Goal: Transaction & Acquisition: Purchase product/service

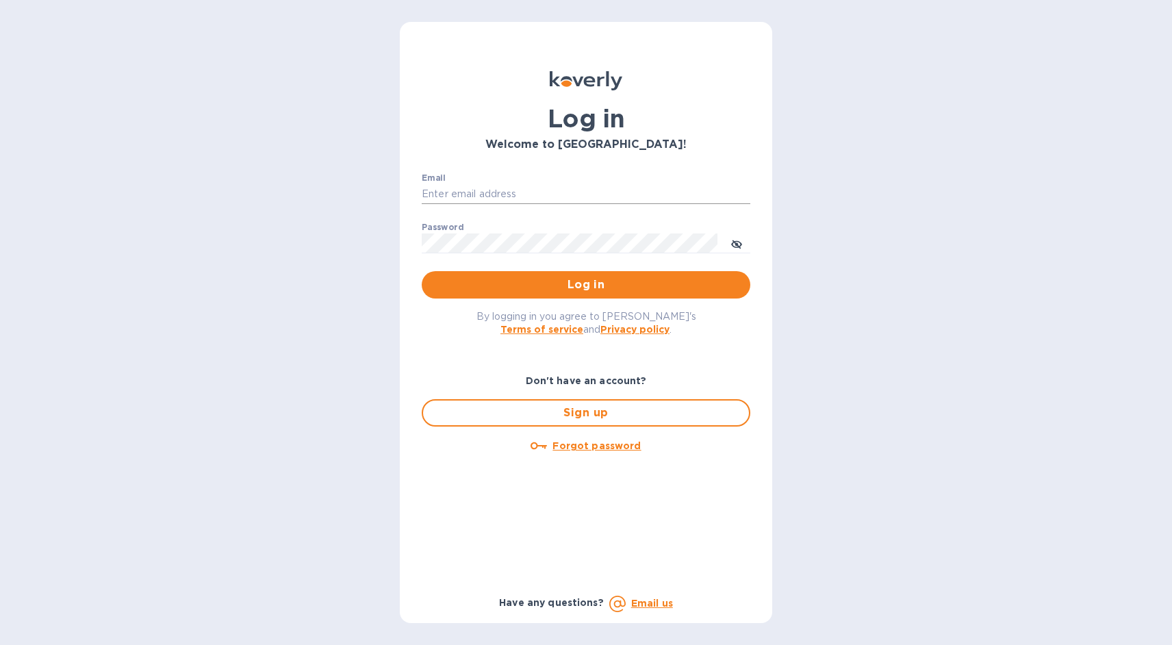
click at [431, 194] on input "Email" at bounding box center [586, 194] width 329 height 21
type input "[PERSON_NAME][EMAIL_ADDRESS][DOMAIN_NAME]"
click at [627, 282] on span "Log in" at bounding box center [586, 285] width 307 height 16
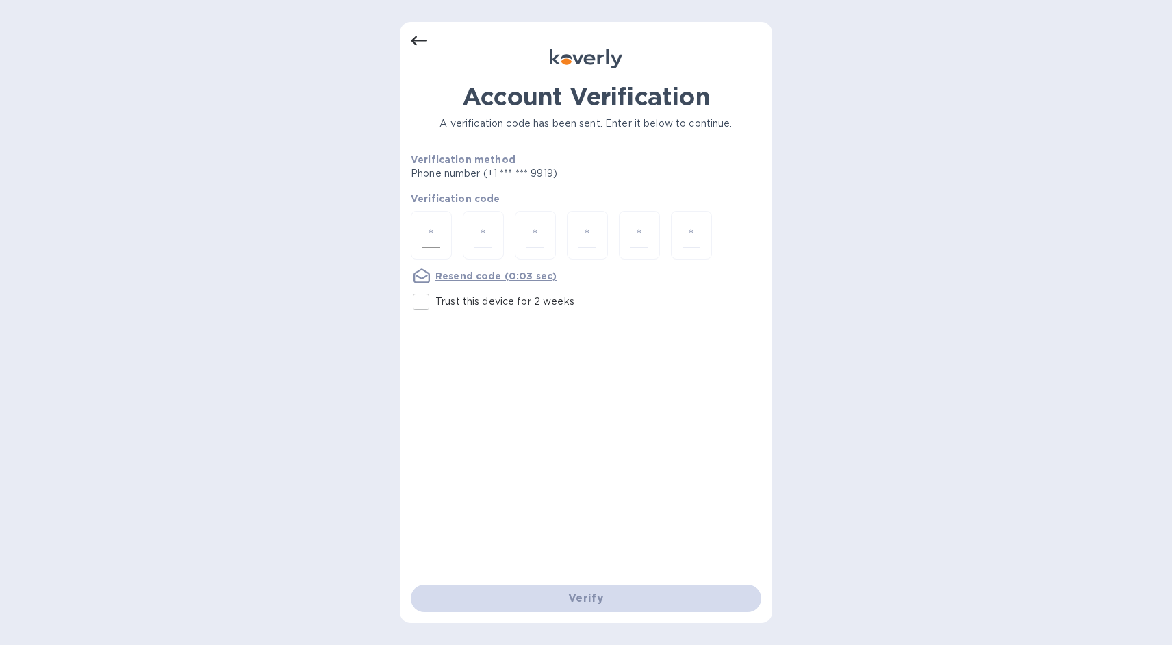
click at [417, 227] on div at bounding box center [431, 235] width 41 height 49
type input "5"
type input "1"
type input "2"
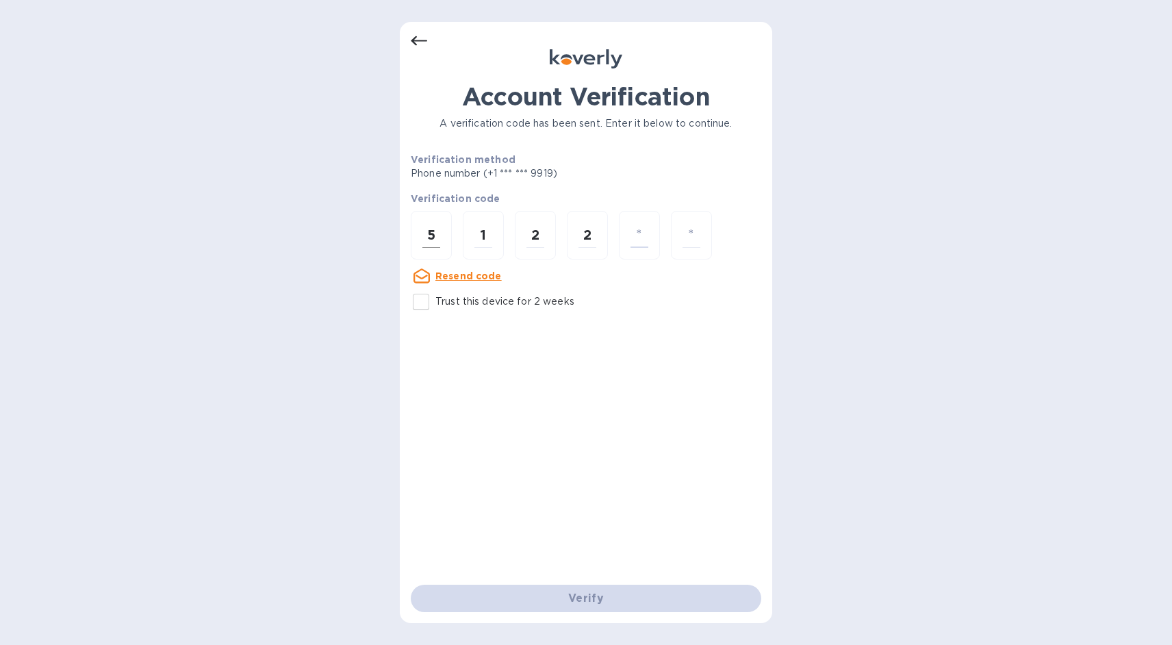
type input "3"
type input "8"
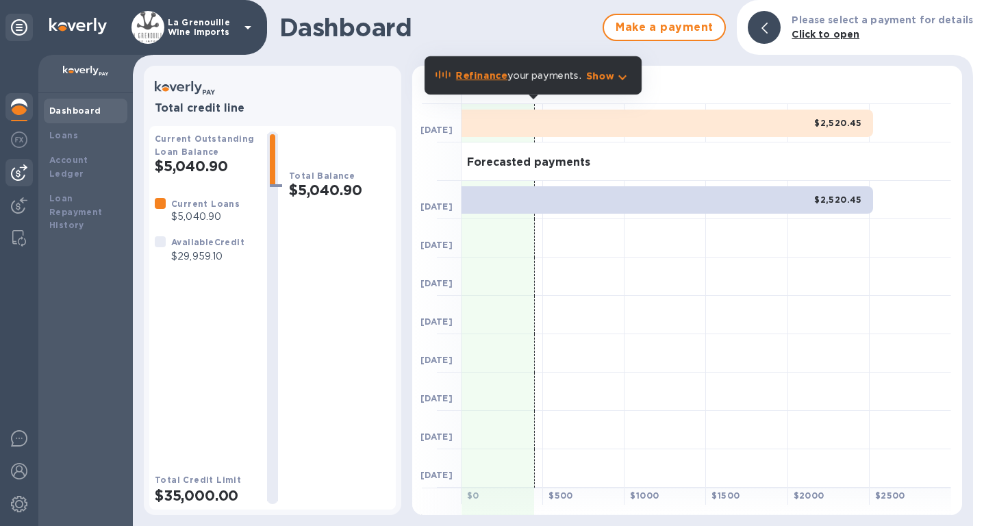
click at [14, 173] on img at bounding box center [19, 172] width 16 height 16
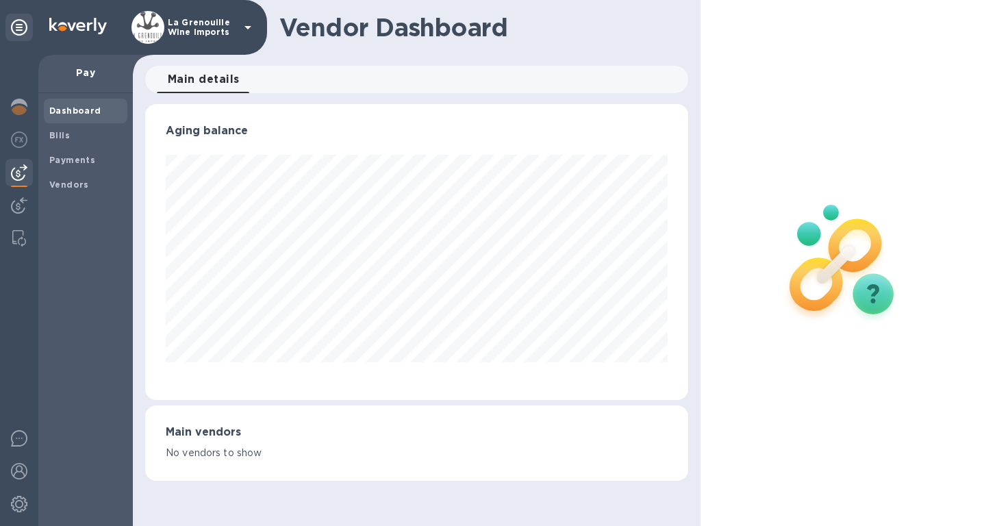
scroll to position [296, 538]
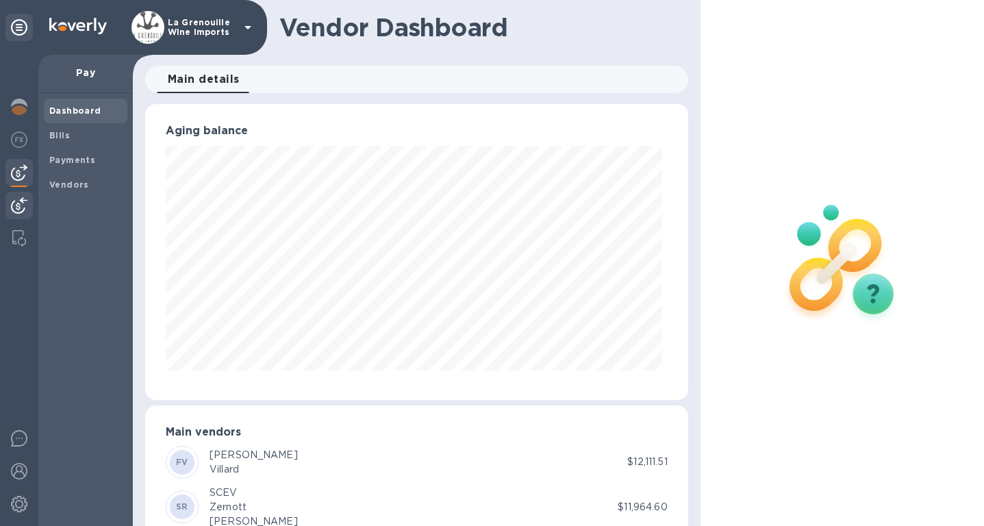
click at [8, 197] on div at bounding box center [18, 207] width 27 height 30
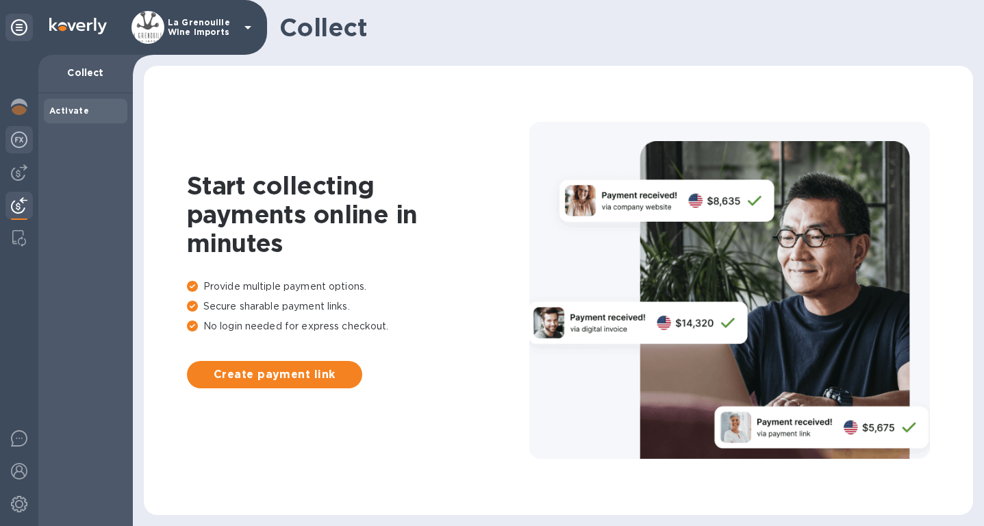
click at [19, 140] on img at bounding box center [19, 139] width 16 height 16
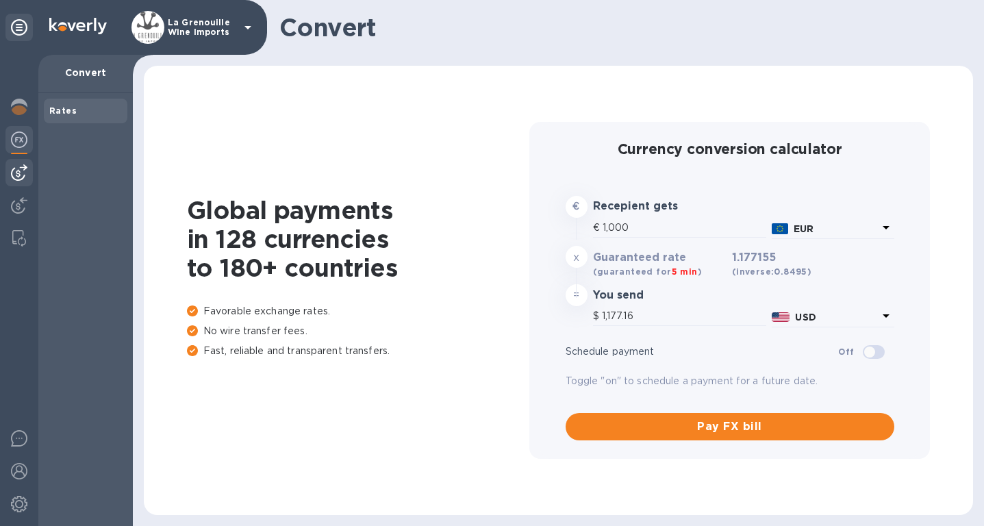
click at [10, 173] on div at bounding box center [18, 172] width 27 height 27
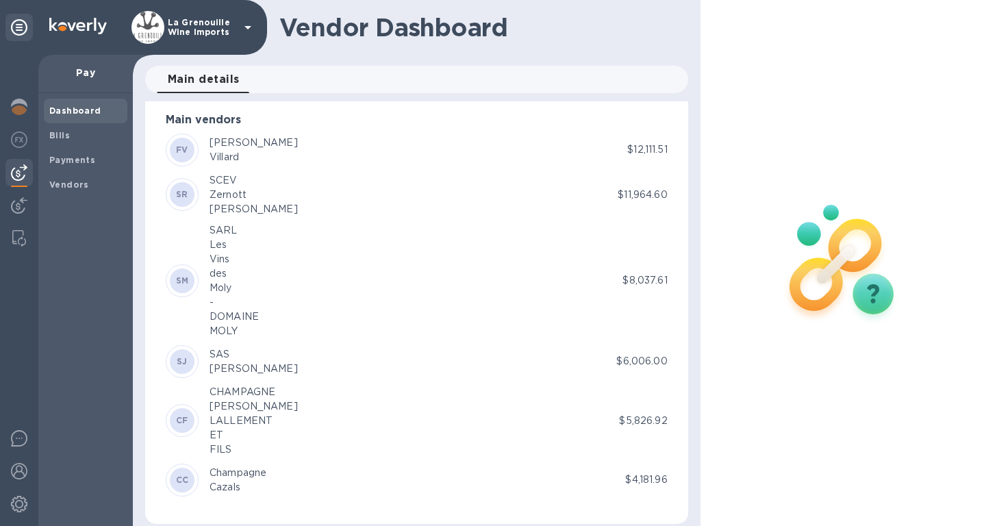
scroll to position [323, 0]
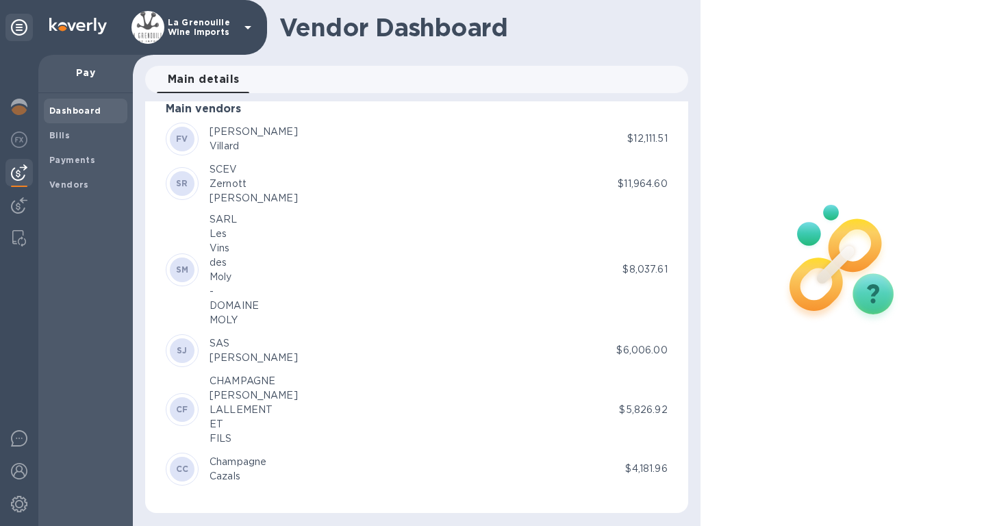
click at [236, 353] on div "Josmeyer" at bounding box center [254, 358] width 88 height 14
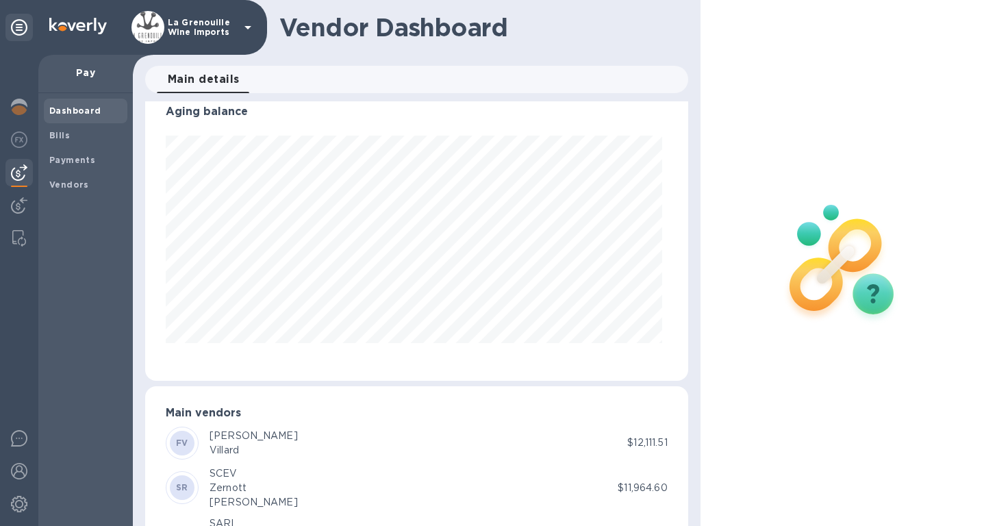
scroll to position [0, 0]
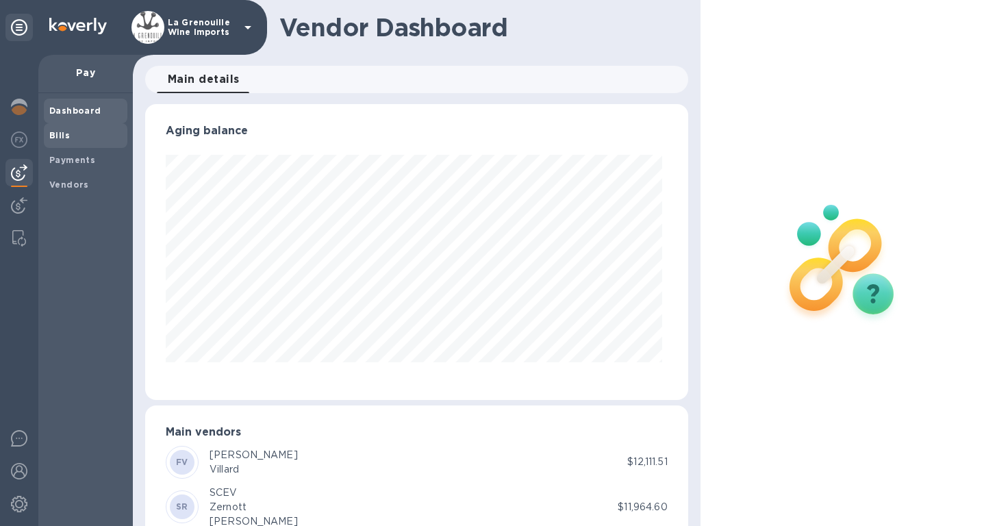
click at [57, 129] on span "Bills" at bounding box center [59, 136] width 21 height 14
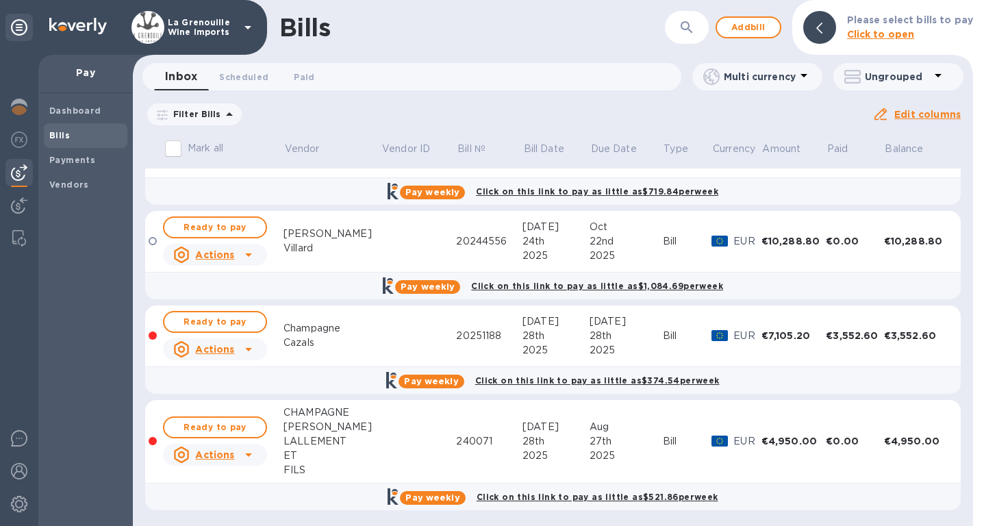
scroll to position [308, 0]
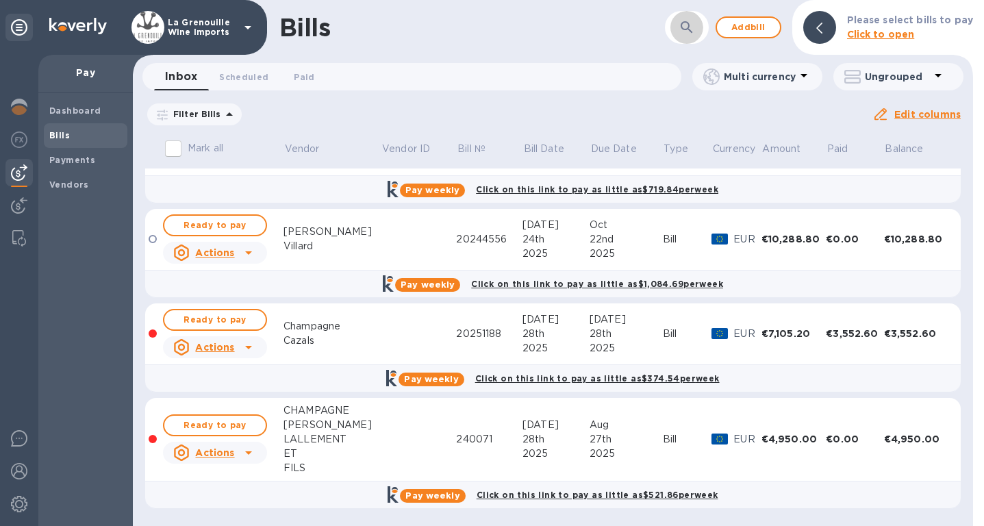
click at [680, 36] on button "button" at bounding box center [686, 27] width 33 height 33
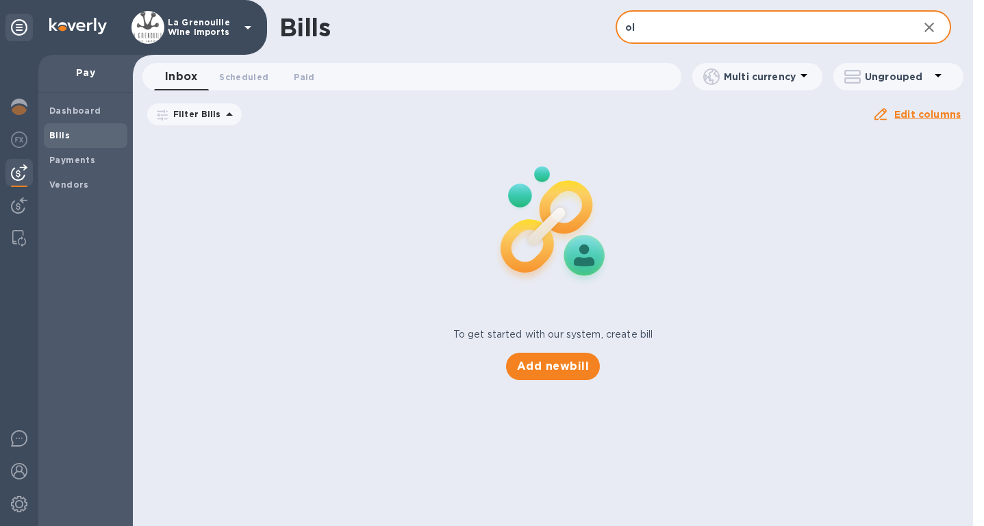
type input "o"
type input "edina"
click at [81, 184] on b "Vendors" at bounding box center [69, 184] width 40 height 10
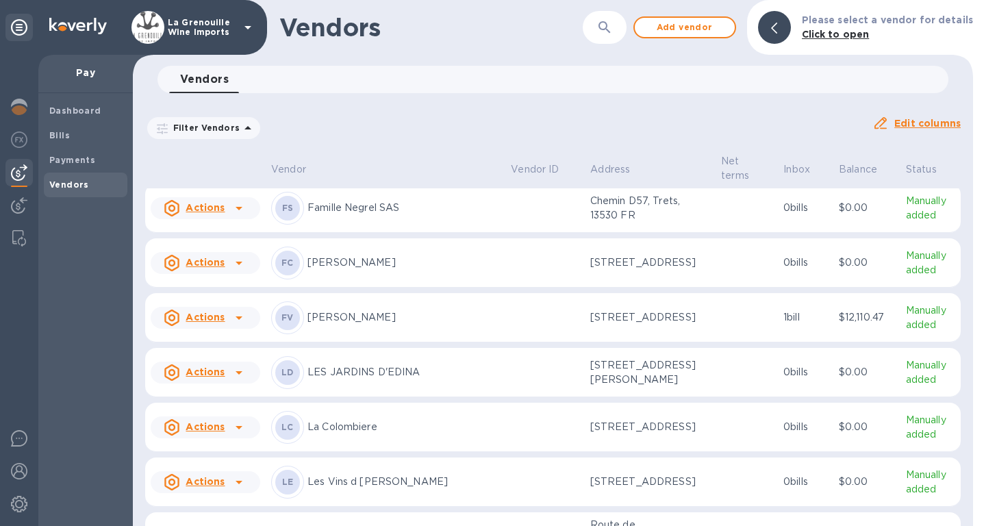
scroll to position [1463, 0]
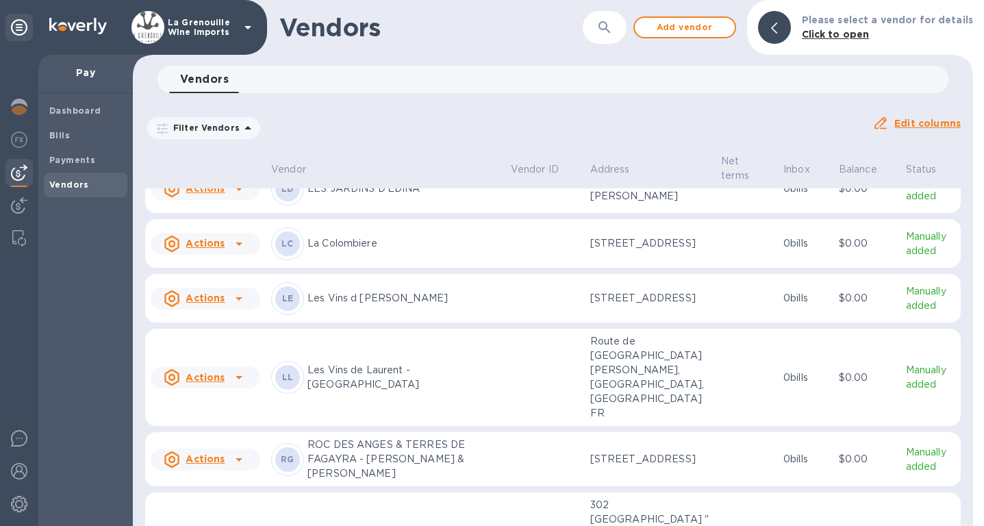
click at [438, 196] on p "LES JARDINS D'EDINA" at bounding box center [403, 188] width 192 height 14
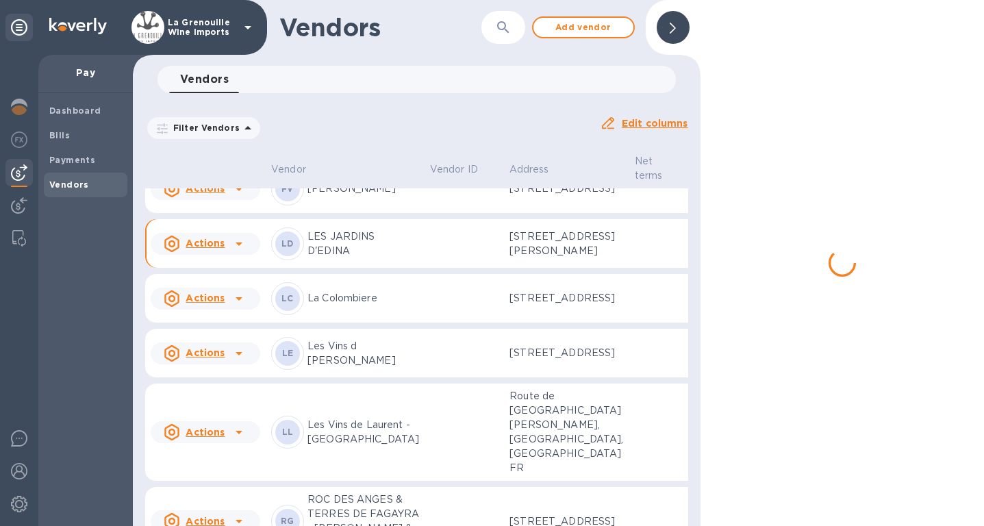
scroll to position [1813, 0]
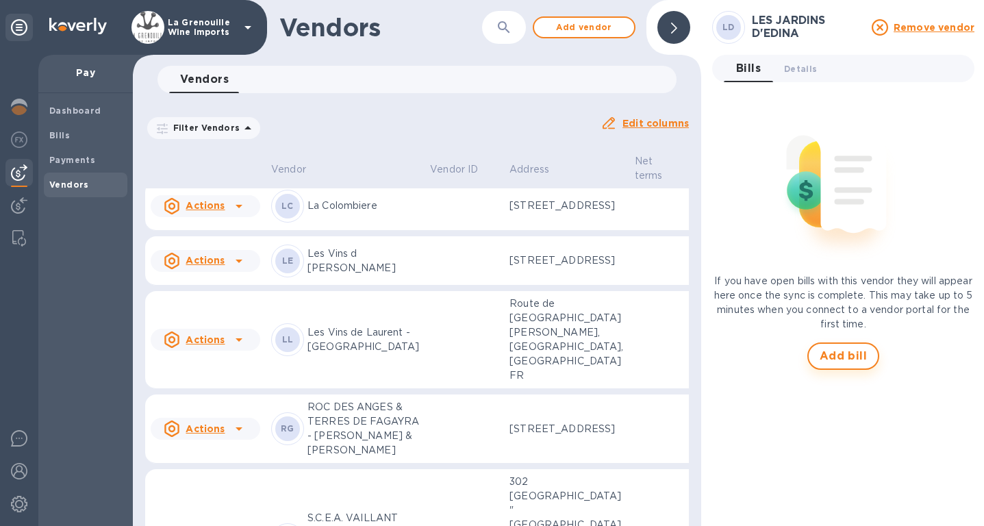
click at [828, 355] on span "Add bill" at bounding box center [844, 356] width 48 height 16
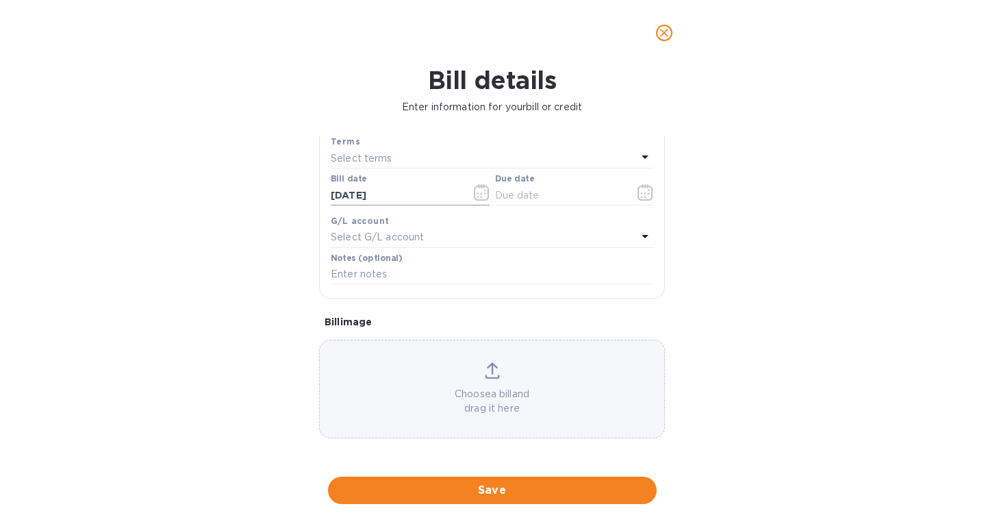
scroll to position [197, 0]
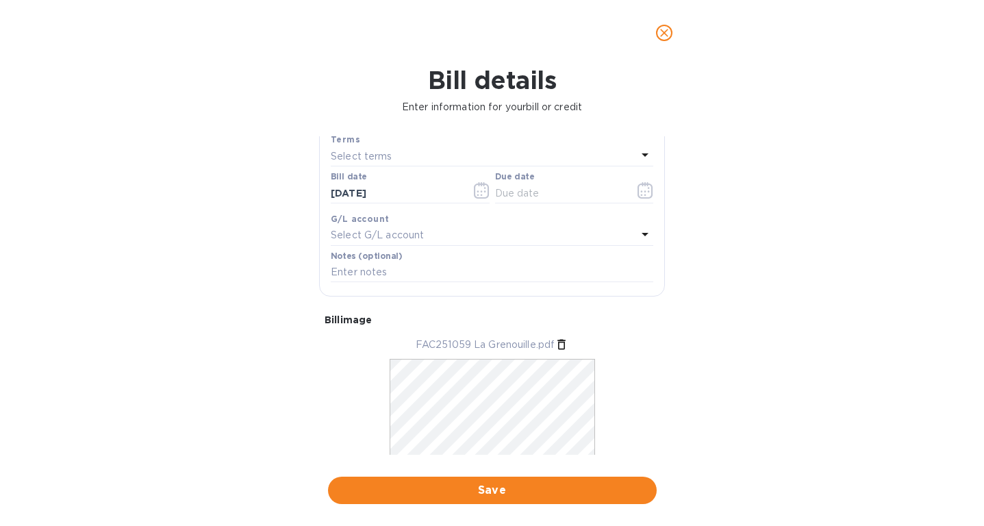
click at [390, 158] on p "Select terms" at bounding box center [362, 156] width 62 height 14
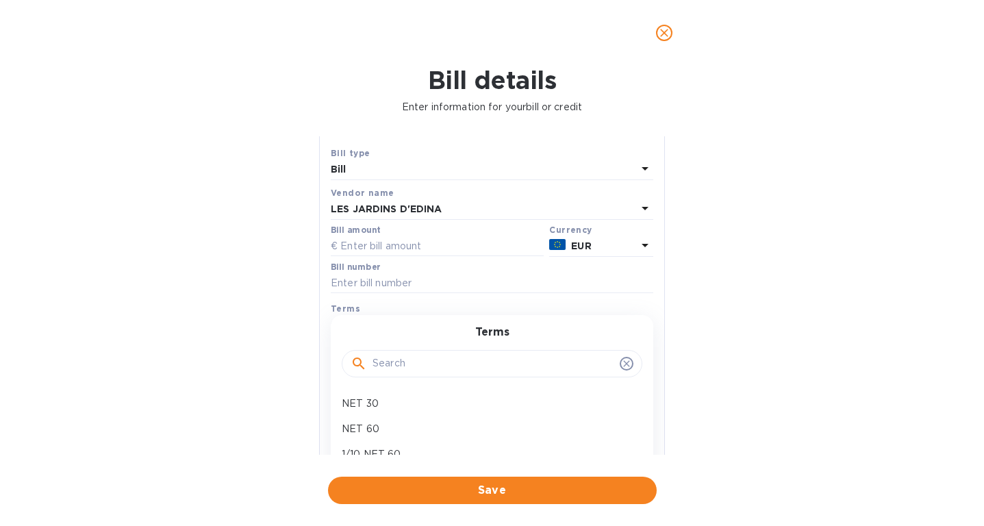
scroll to position [0, 0]
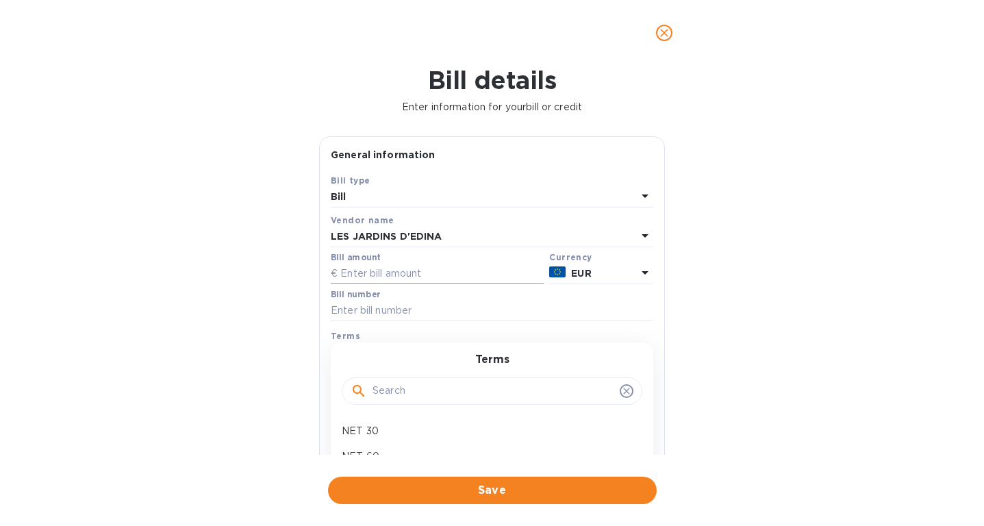
click at [374, 264] on input "text" at bounding box center [437, 274] width 213 height 21
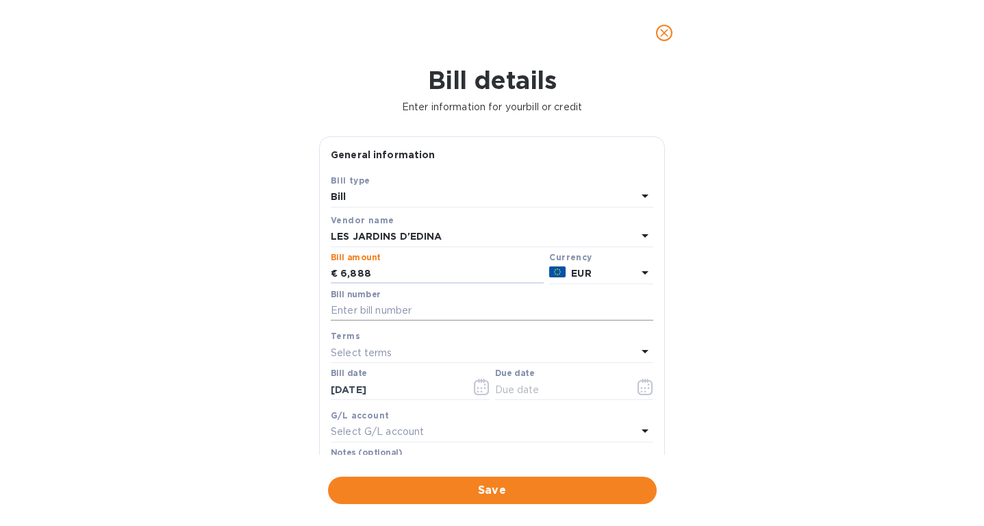
type input "6,888"
click at [379, 312] on input "text" at bounding box center [492, 311] width 323 height 21
paste input "251059"
type input "251059"
click at [430, 354] on div "Select terms" at bounding box center [484, 352] width 306 height 19
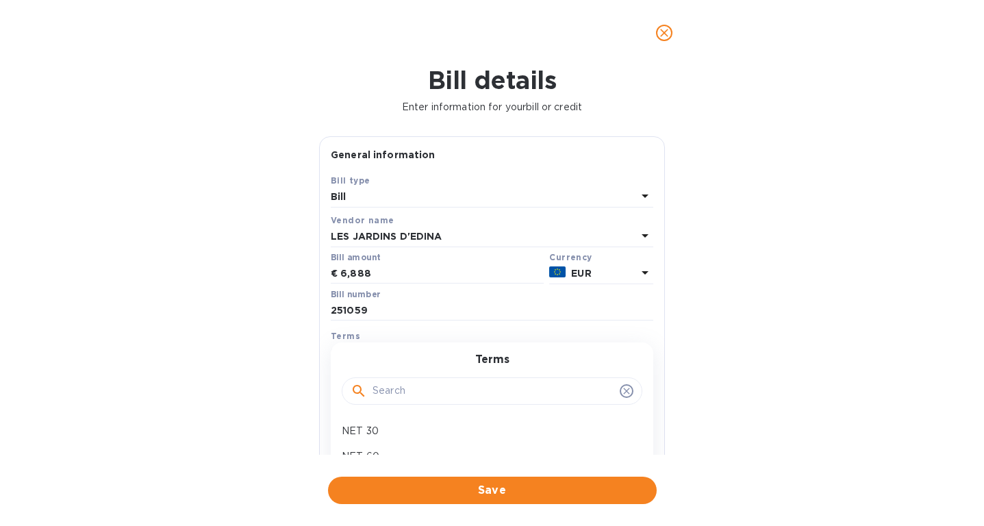
click at [430, 354] on div "Terms NET 30 NET 60 1/10 NET 60 2/10 NET 60 NET 90 Create new" at bounding box center [492, 456] width 323 height 229
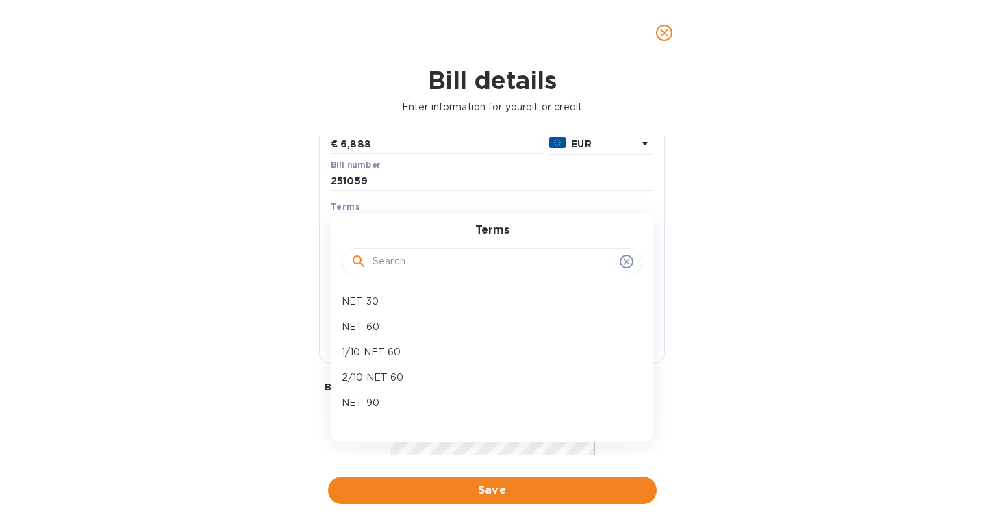
scroll to position [130, 0]
click at [373, 407] on p "NET 90" at bounding box center [487, 402] width 290 height 14
type input "12/10/2025"
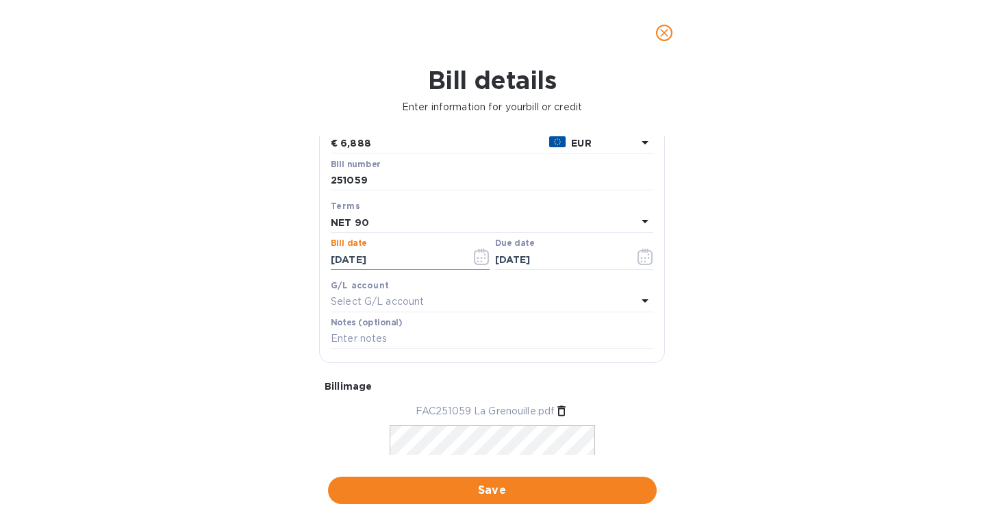
click at [342, 264] on input "09/11/2025" at bounding box center [395, 259] width 129 height 21
type input "06/11/2025"
click at [358, 259] on input "06/11/2025" at bounding box center [395, 259] width 129 height 21
type input "06/09/2025"
click at [507, 259] on input "text" at bounding box center [559, 259] width 129 height 21
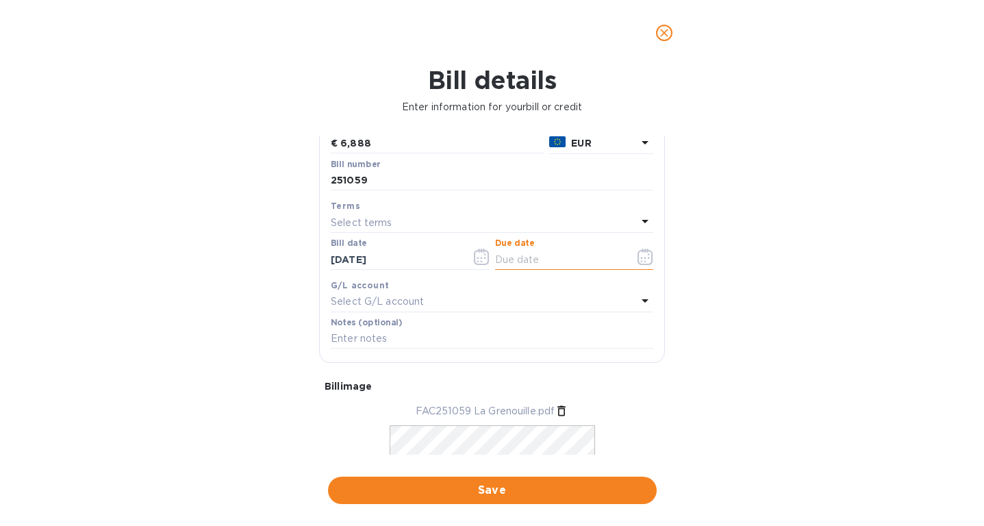
click at [396, 221] on div "Select terms" at bounding box center [484, 222] width 306 height 19
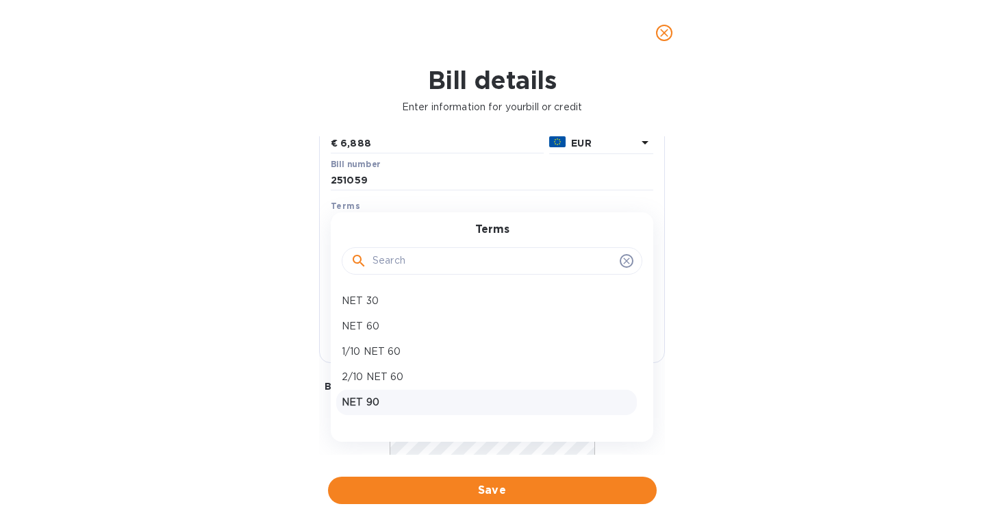
click at [396, 398] on p "NET 90" at bounding box center [487, 402] width 290 height 14
type input "09/07/2025"
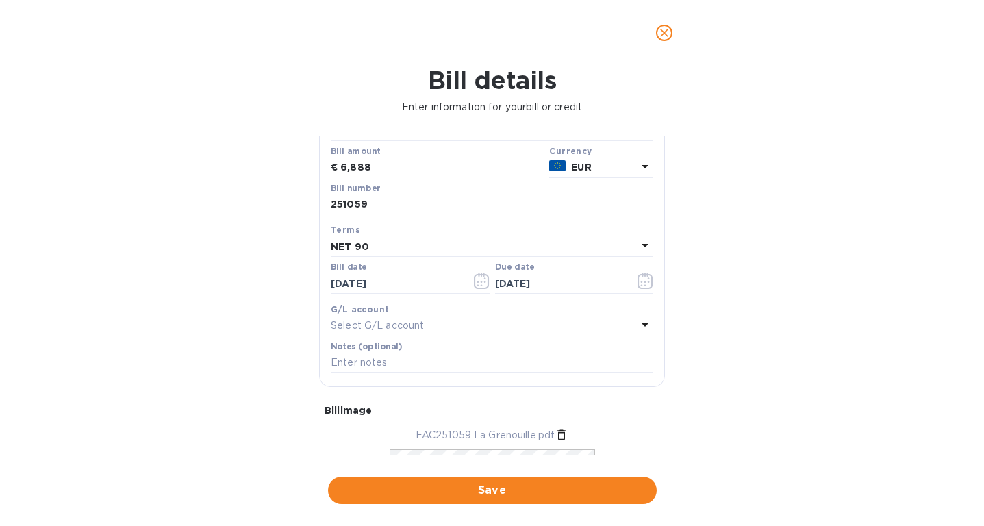
scroll to position [105, 0]
click at [488, 486] on span "Save" at bounding box center [492, 490] width 307 height 16
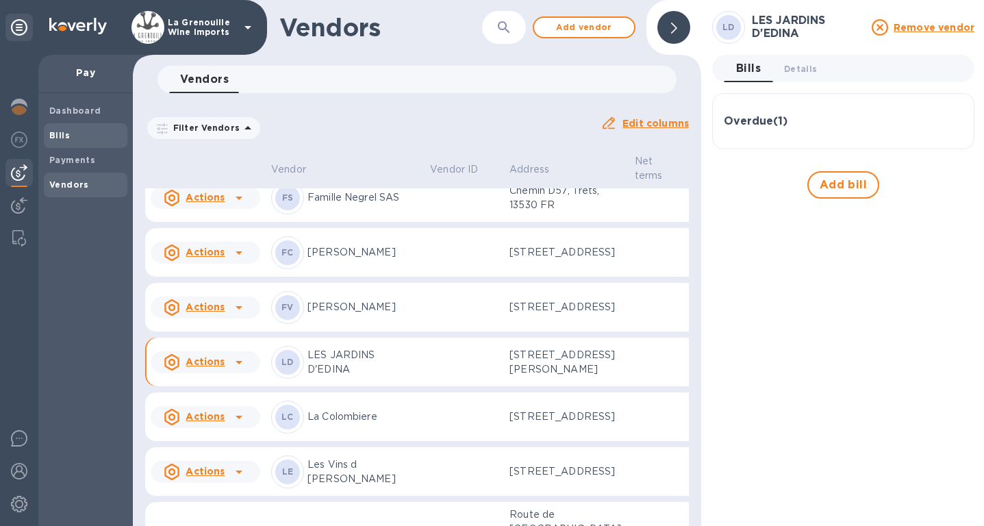
scroll to position [1498, 0]
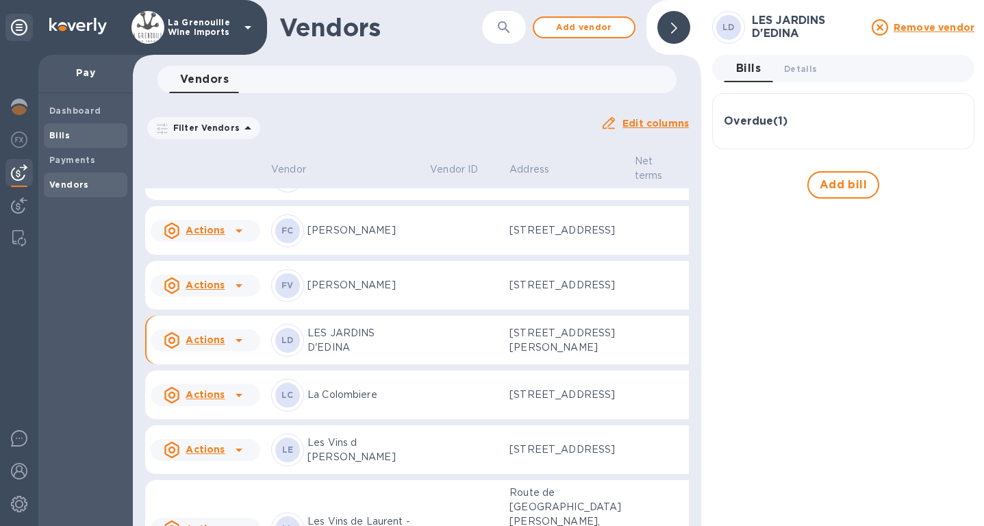
click at [93, 138] on span "Bills" at bounding box center [85, 136] width 73 height 14
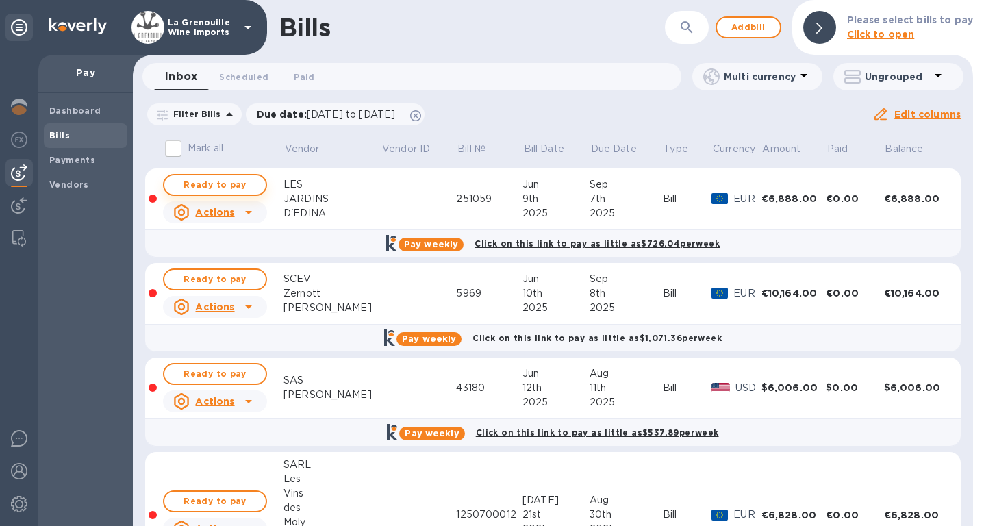
click at [229, 188] on span "Ready to pay" at bounding box center [214, 185] width 79 height 16
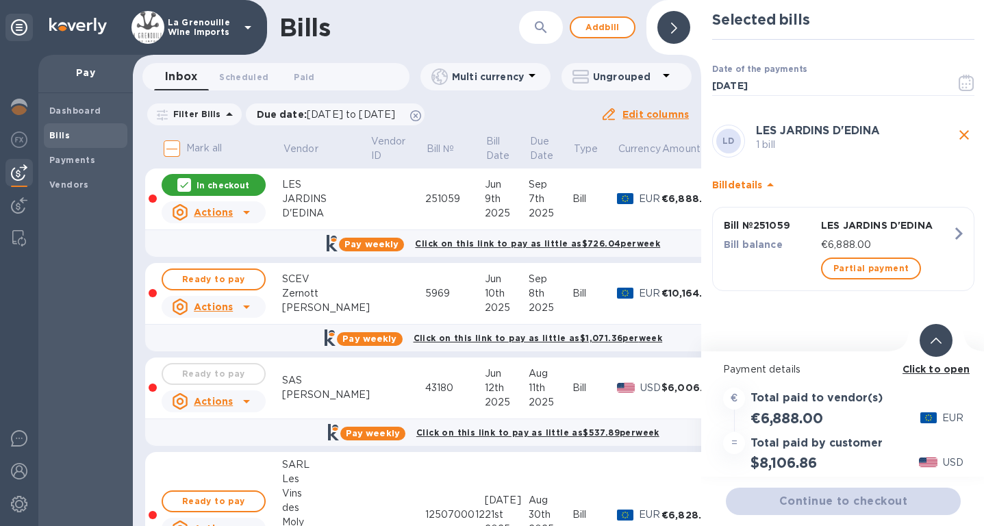
click at [843, 504] on div "Continue to checkout" at bounding box center [843, 501] width 240 height 33
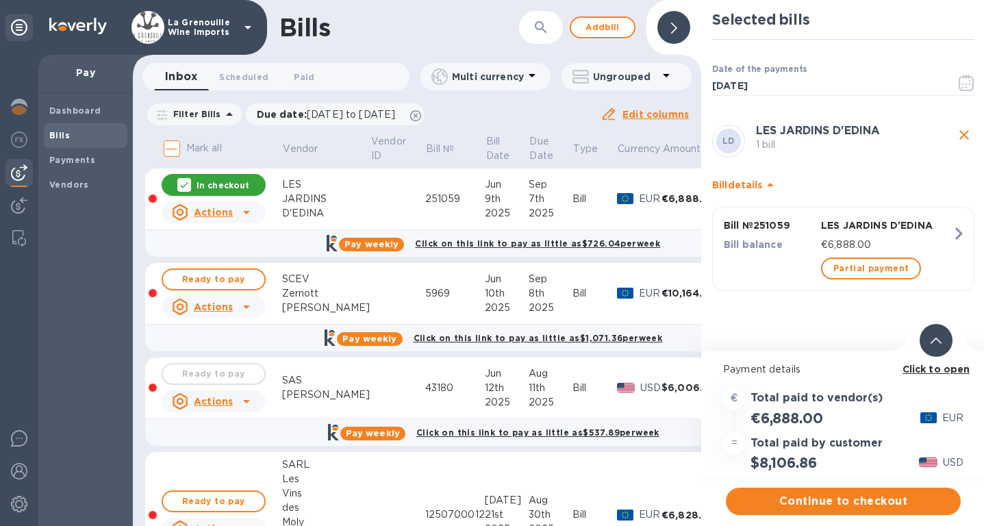
click at [798, 460] on h2 "$8,106.86" at bounding box center [784, 462] width 66 height 17
copy h2 "8,106.86"
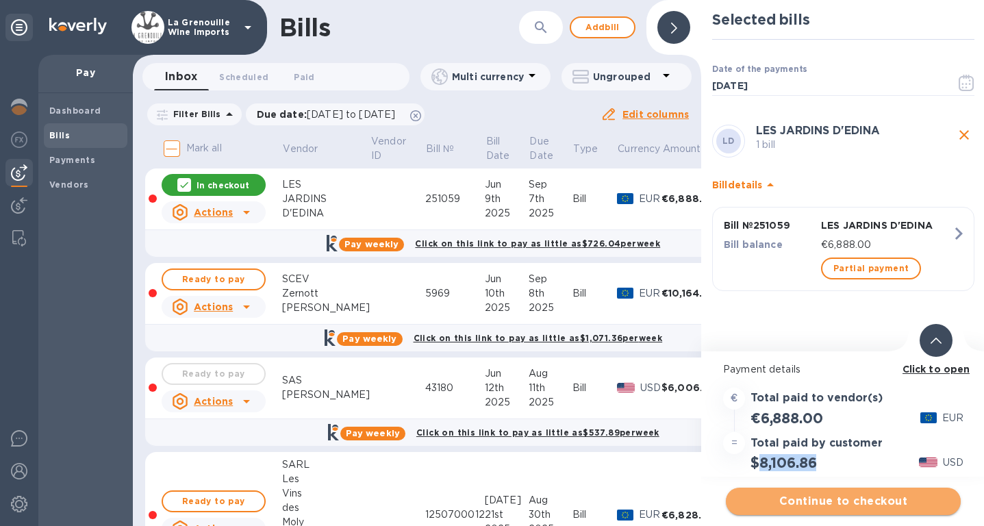
click at [825, 504] on span "Continue to checkout" at bounding box center [843, 501] width 213 height 16
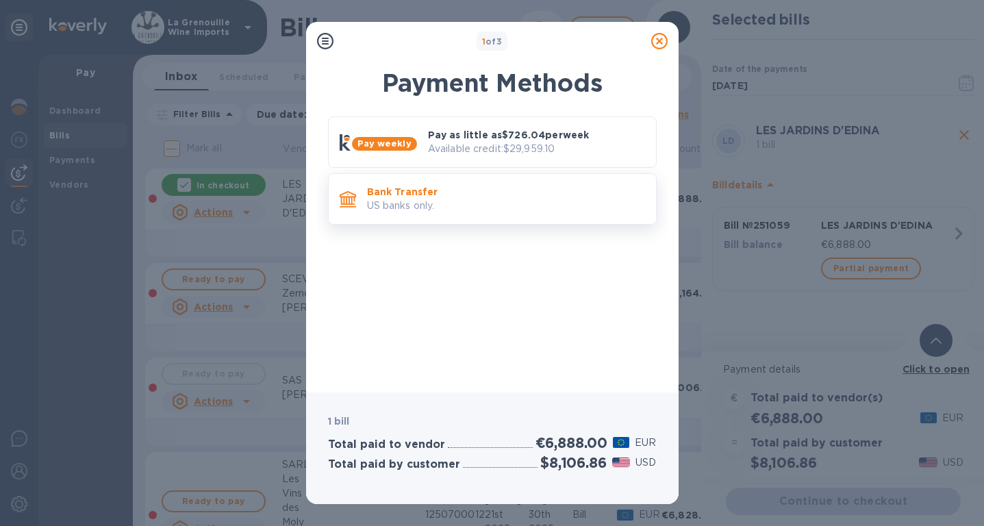
click at [534, 191] on p "Bank Transfer" at bounding box center [506, 192] width 278 height 14
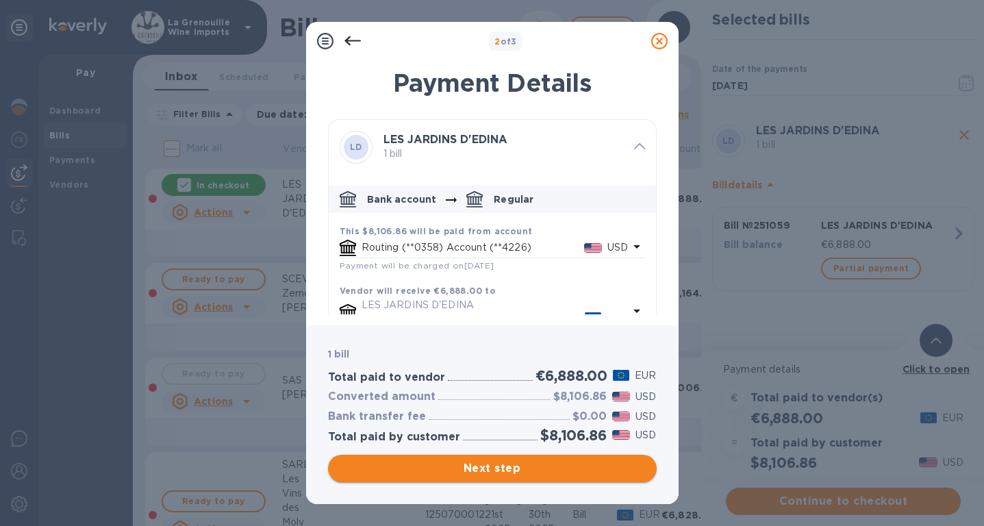
click at [531, 463] on span "Next step" at bounding box center [492, 468] width 307 height 16
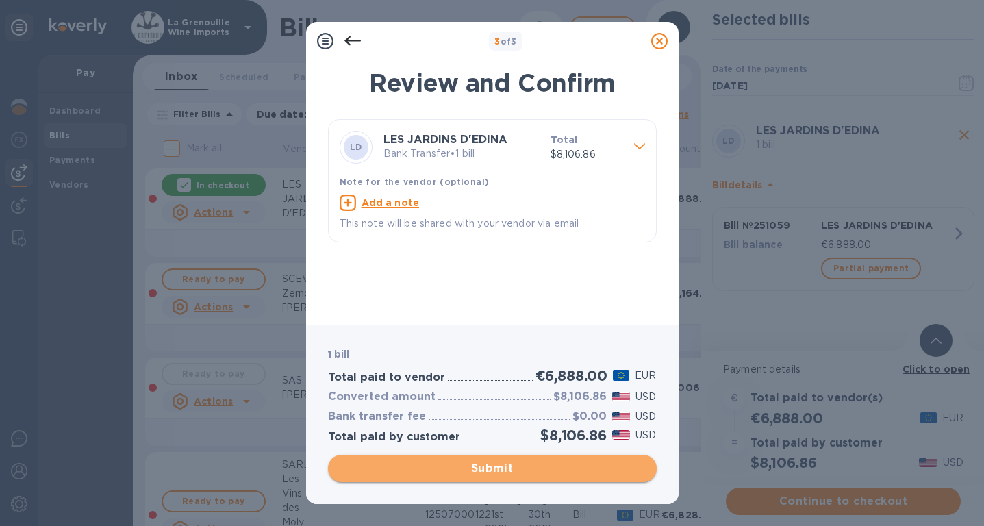
click at [531, 463] on span "Submit" at bounding box center [492, 468] width 307 height 16
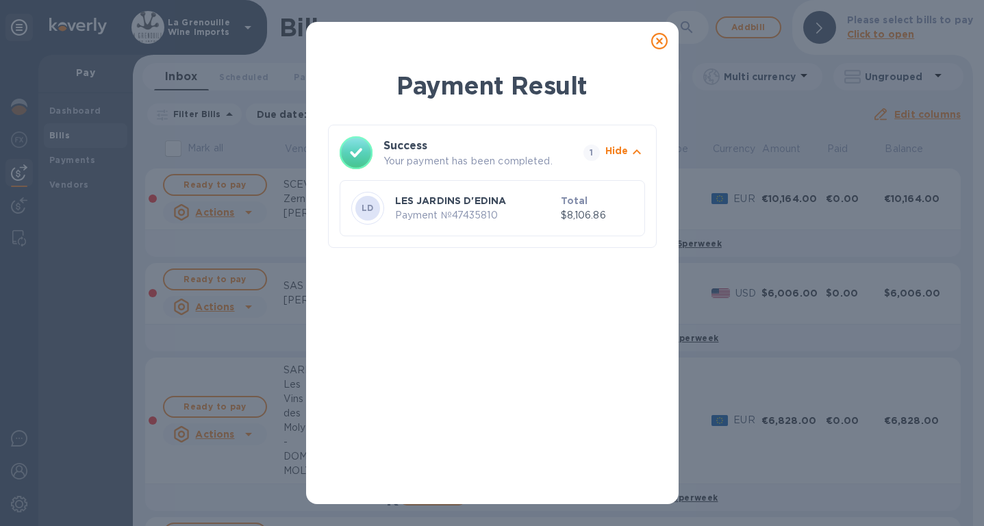
click at [658, 38] on icon at bounding box center [659, 41] width 16 height 16
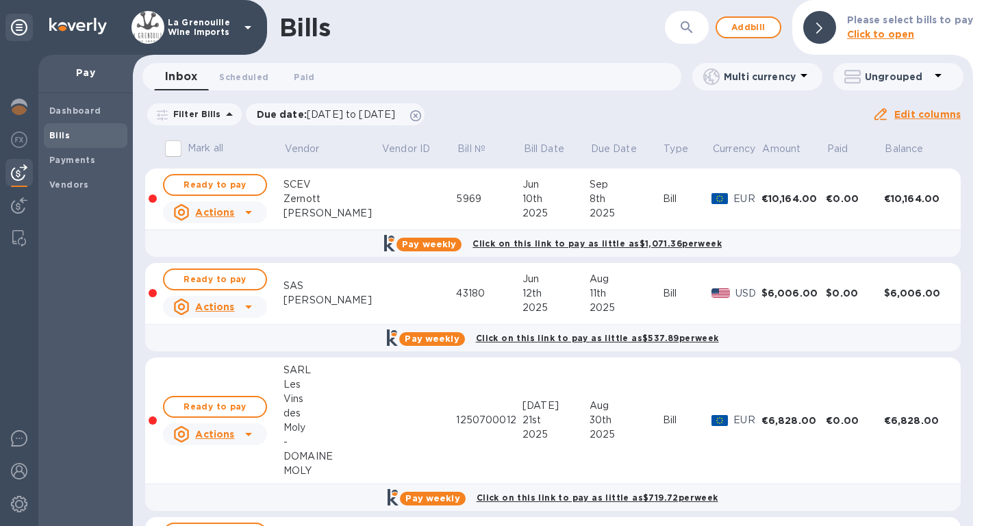
click at [694, 13] on button "button" at bounding box center [686, 27] width 33 height 33
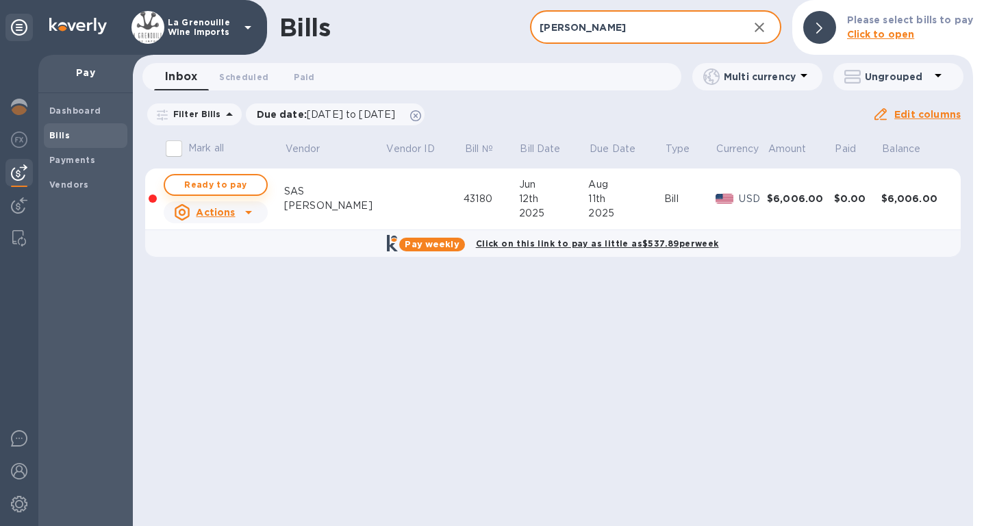
type input "jos"
click at [227, 183] on span "Ready to pay" at bounding box center [215, 185] width 79 height 16
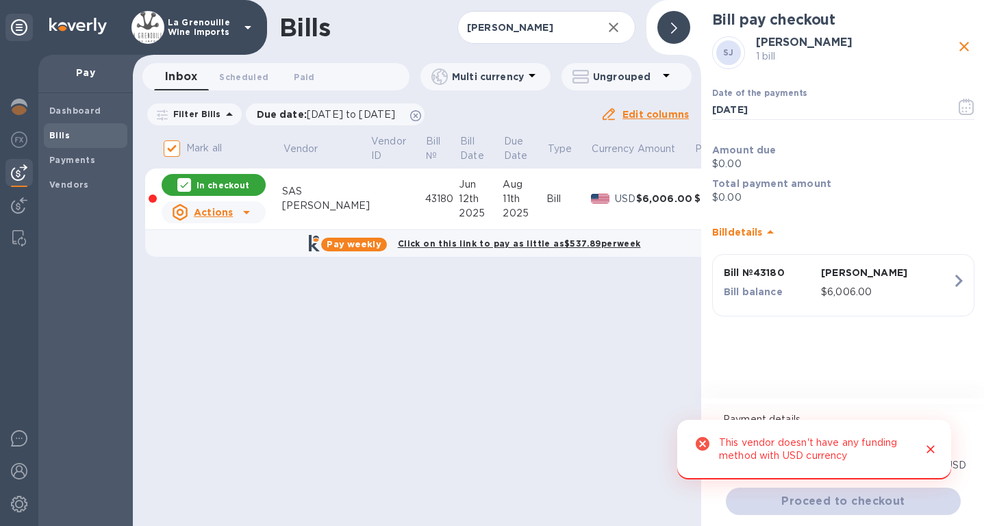
click at [233, 179] on p "In checkout" at bounding box center [223, 185] width 53 height 12
checkbox input "false"
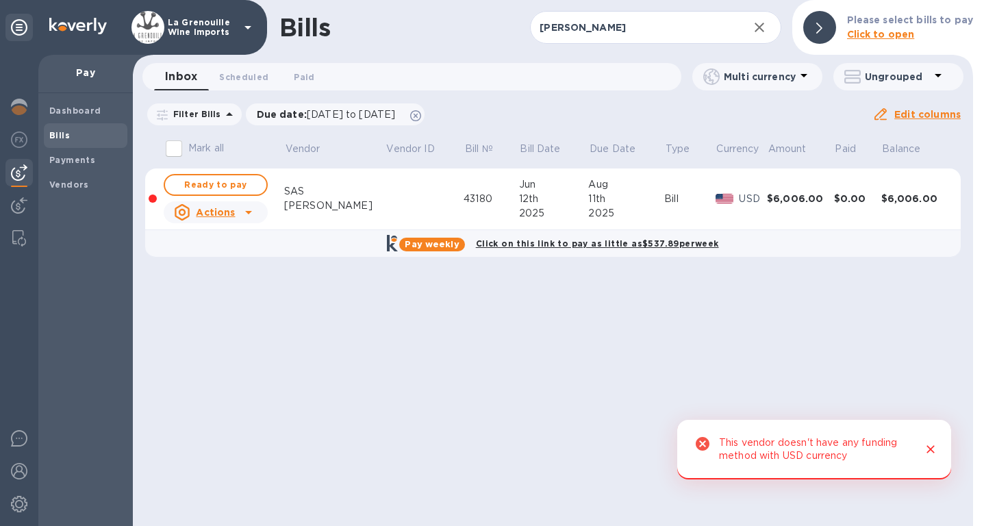
click at [934, 451] on icon "Close" at bounding box center [931, 449] width 14 height 14
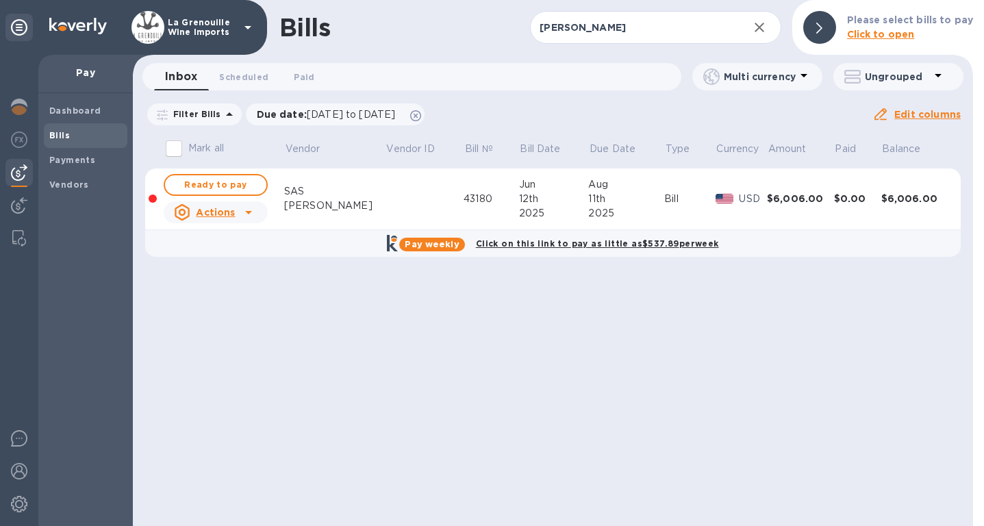
click at [399, 193] on td at bounding box center [425, 199] width 78 height 62
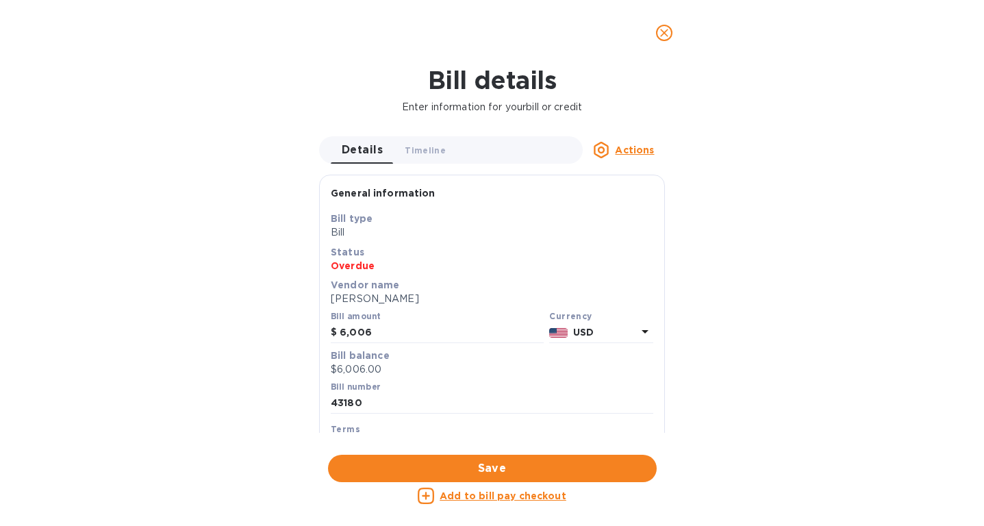
click at [592, 331] on p "USD" at bounding box center [605, 332] width 64 height 14
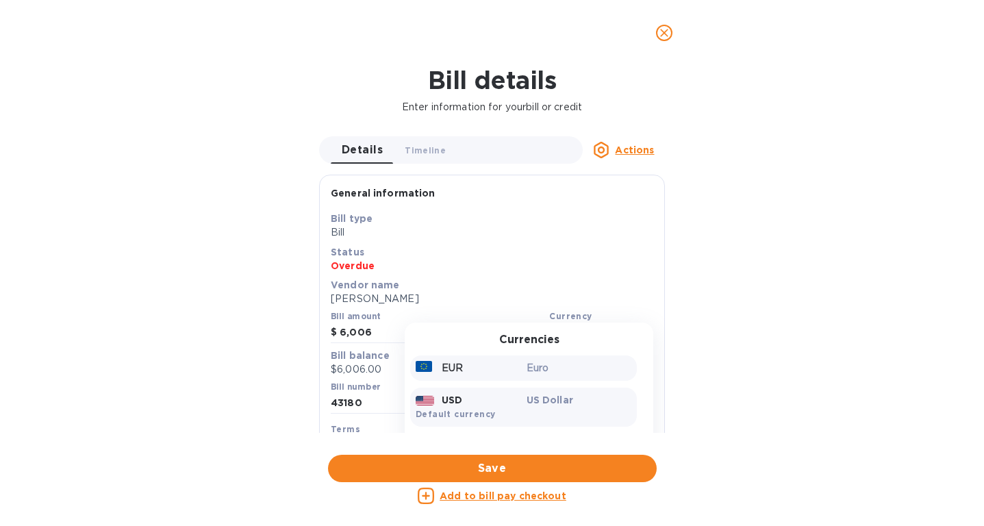
click at [454, 371] on p "EUR" at bounding box center [452, 368] width 21 height 14
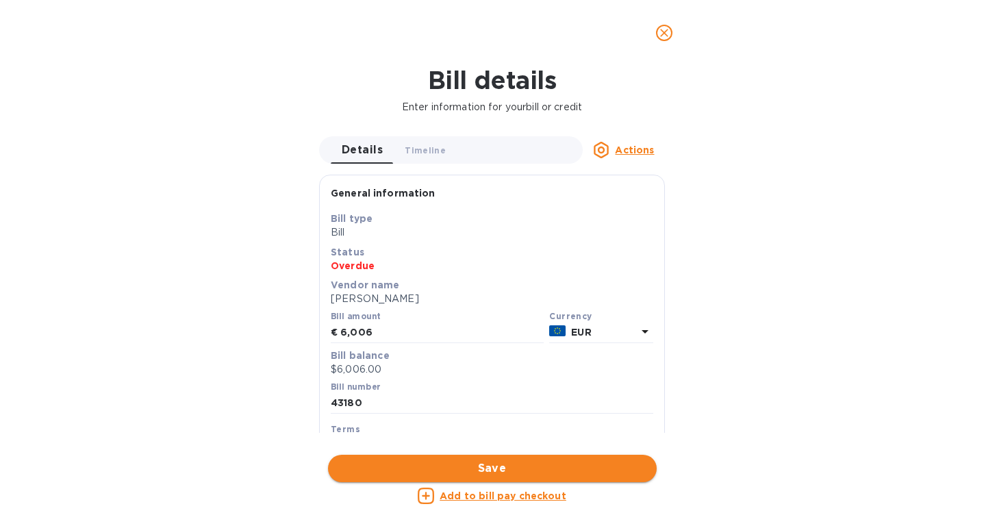
click at [544, 466] on span "Save" at bounding box center [492, 468] width 307 height 16
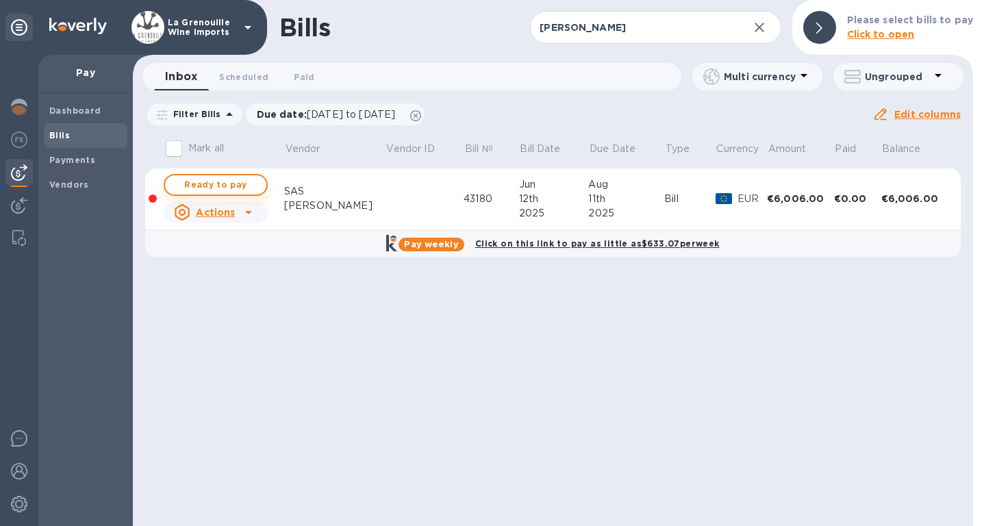
click at [241, 185] on span "Ready to pay" at bounding box center [215, 185] width 79 height 16
checkbox input "true"
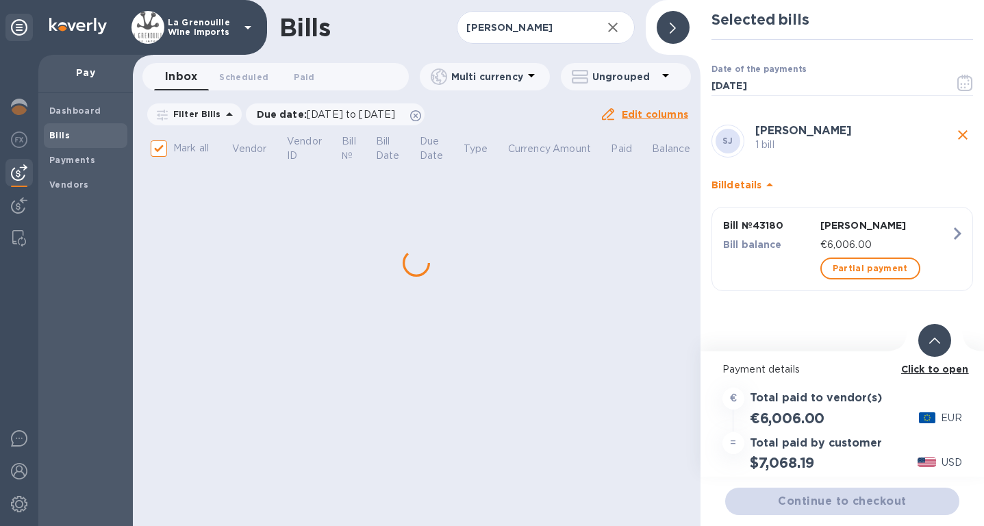
click at [794, 464] on h2 "$7,068.19" at bounding box center [782, 462] width 64 height 17
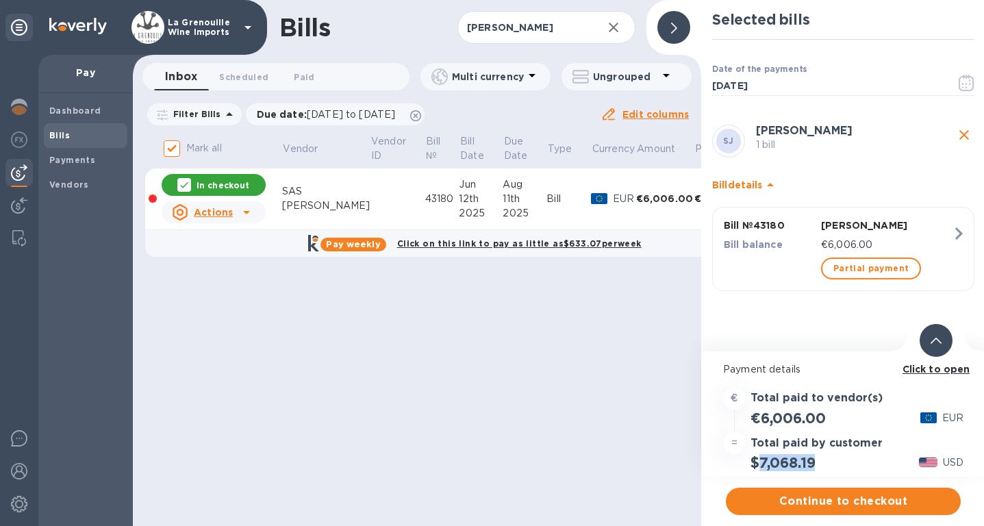
copy h2 "7,068.19"
click at [840, 504] on span "Continue to checkout" at bounding box center [843, 501] width 213 height 16
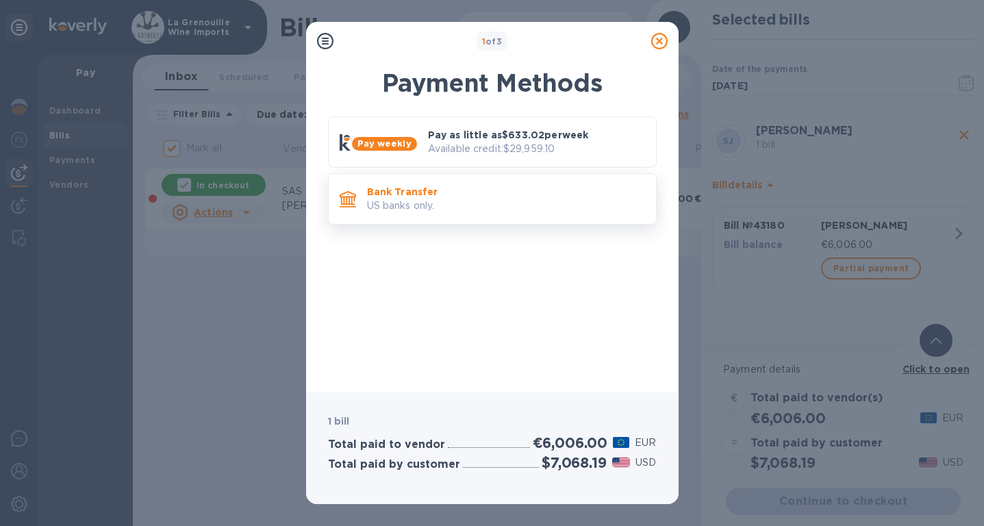
click at [541, 186] on p "Bank Transfer" at bounding box center [506, 192] width 278 height 14
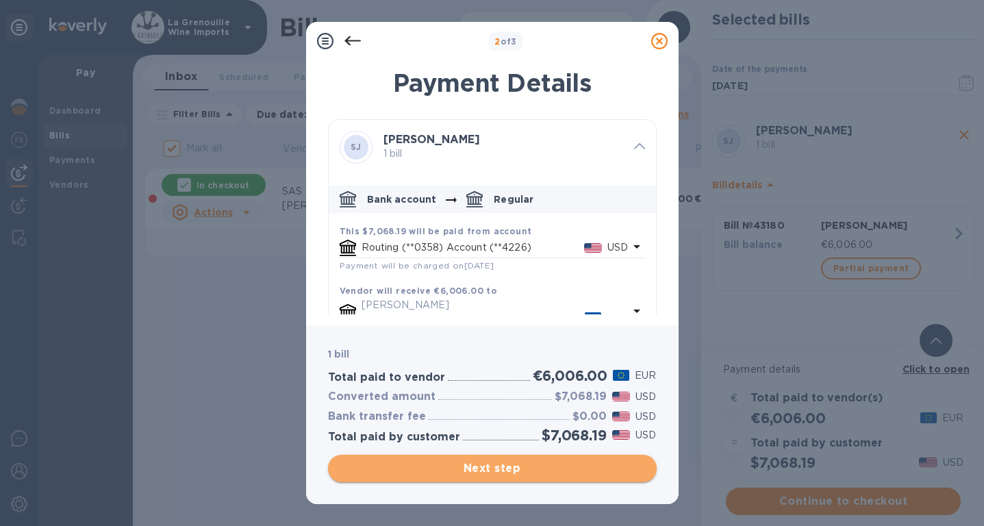
click at [540, 462] on span "Next step" at bounding box center [492, 468] width 307 height 16
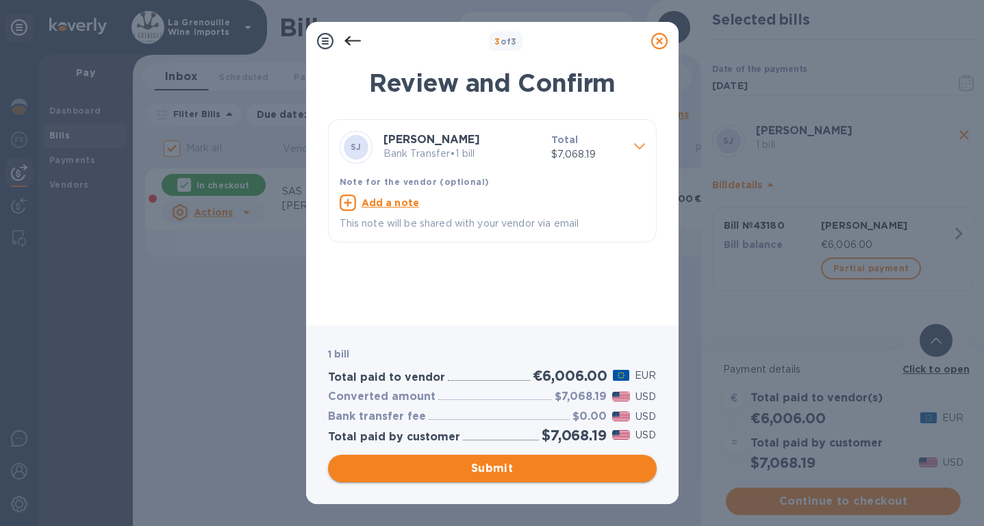
click at [540, 464] on span "Submit" at bounding box center [492, 468] width 307 height 16
